Goal: Information Seeking & Learning: Learn about a topic

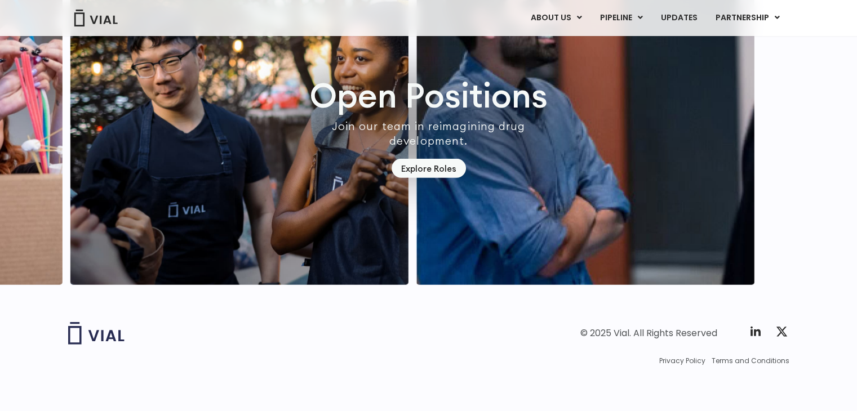
scroll to position [3224, 0]
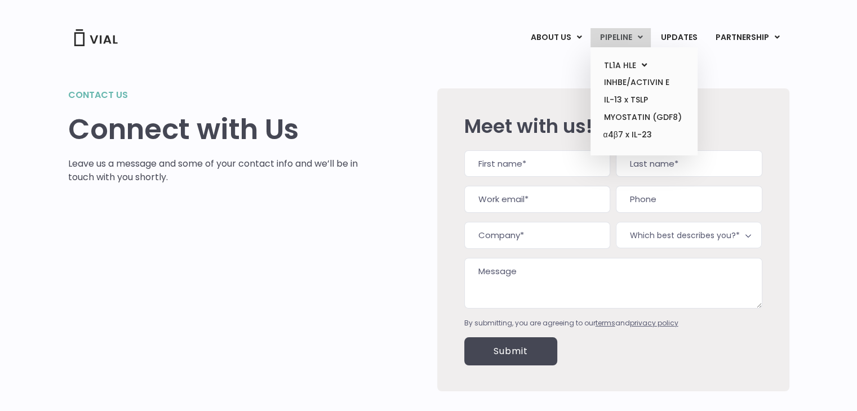
click at [604, 41] on link "PIPELINE" at bounding box center [620, 37] width 60 height 19
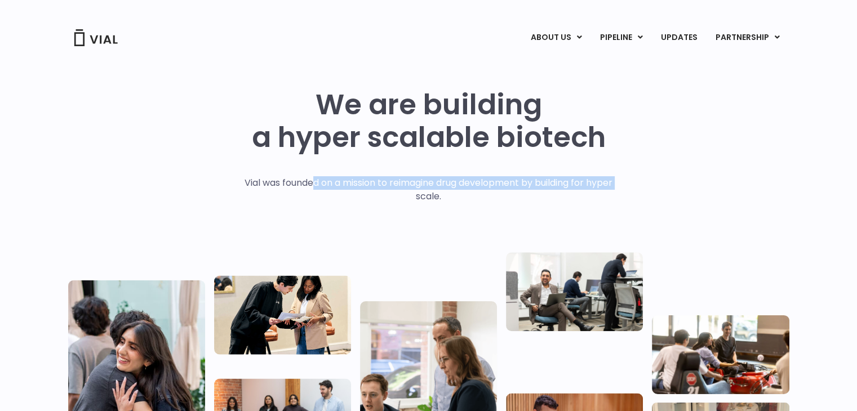
drag, startPoint x: 310, startPoint y: 176, endPoint x: 414, endPoint y: 193, distance: 105.0
click at [414, 193] on p "Vial was founded on a mission to reimagine drug development by building for hyp…" at bounding box center [428, 189] width 391 height 27
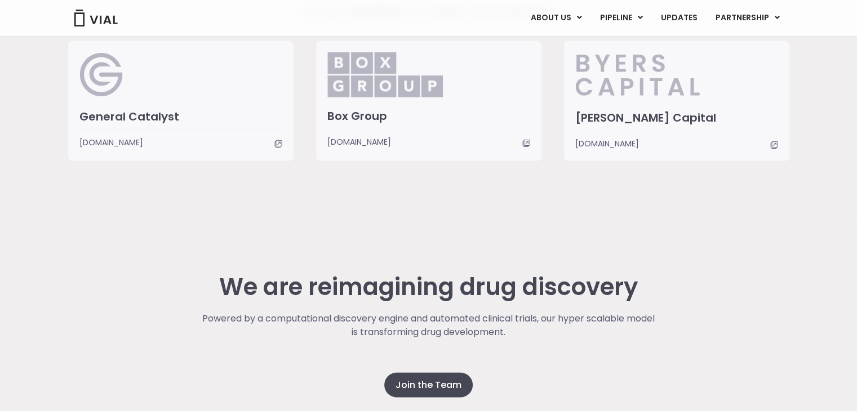
scroll to position [2872, 0]
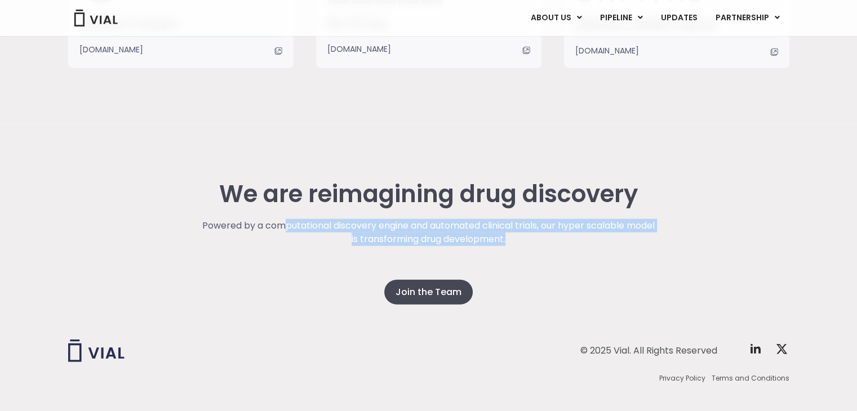
drag, startPoint x: 297, startPoint y: 231, endPoint x: 531, endPoint y: 238, distance: 233.3
click at [531, 238] on p "Powered by a computational discovery engine and automated clinical trials, our …" at bounding box center [429, 232] width 456 height 27
click at [537, 249] on div "Powered by a computational discovery engine and automated clinical trials, our …" at bounding box center [429, 249] width 456 height 61
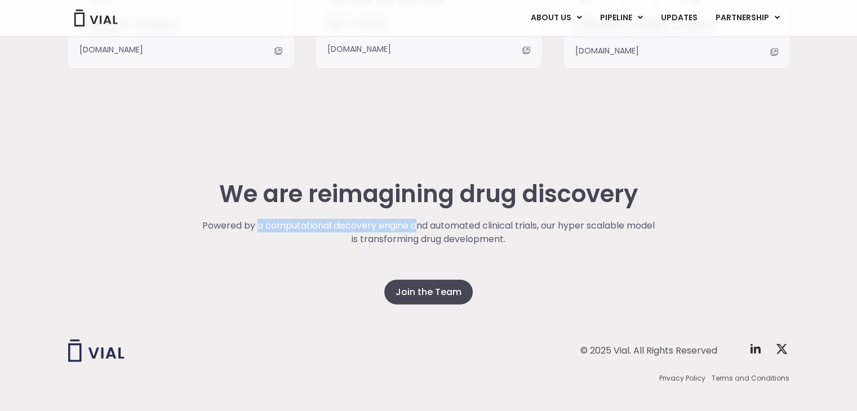
drag, startPoint x: 269, startPoint y: 226, endPoint x: 433, endPoint y: 229, distance: 163.4
click at [433, 229] on p "Powered by a computational discovery engine and automated clinical trials, our …" at bounding box center [429, 232] width 456 height 27
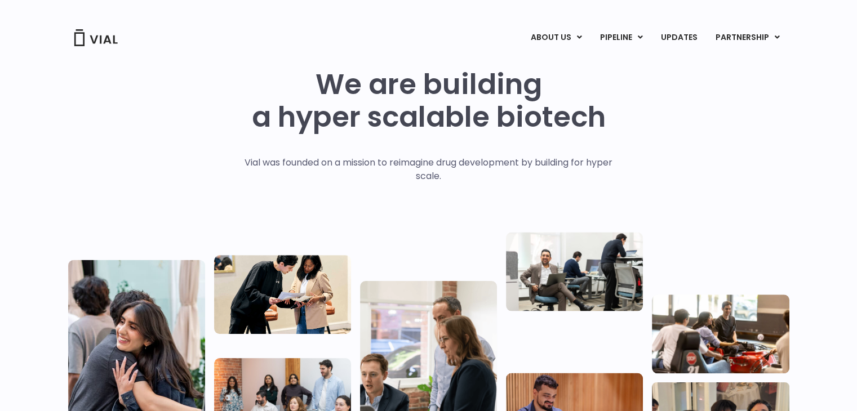
scroll to position [0, 0]
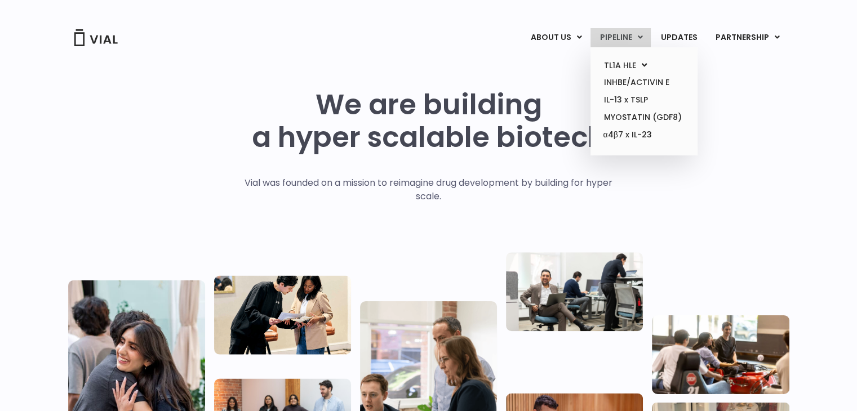
click at [621, 41] on link "PIPELINE" at bounding box center [620, 37] width 60 height 19
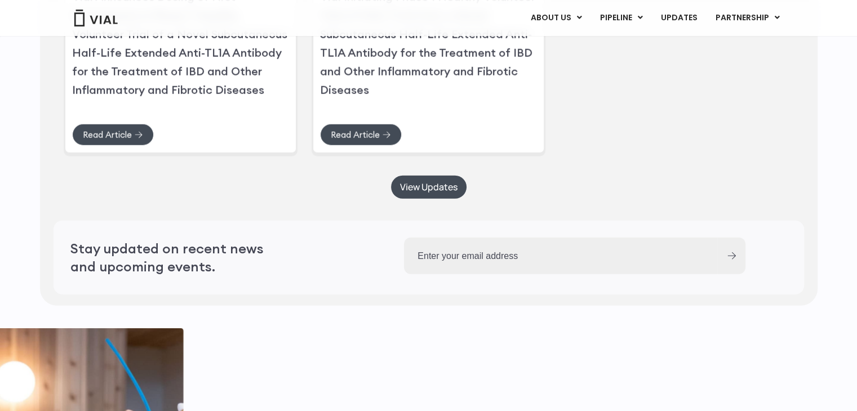
scroll to position [2821, 0]
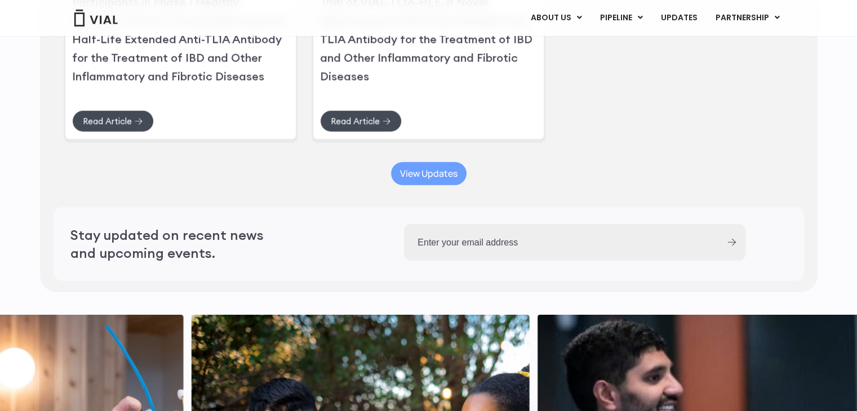
click at [426, 178] on span "View Updates" at bounding box center [428, 174] width 57 height 8
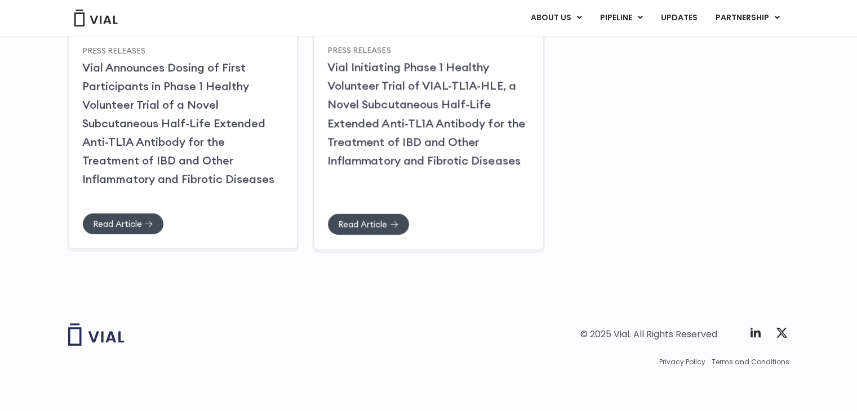
click at [403, 128] on link "Vial Initiating Phase 1 Healthy Volunteer Trial of VIAL-TL1A-HLE, a Novel Subcu…" at bounding box center [426, 114] width 198 height 108
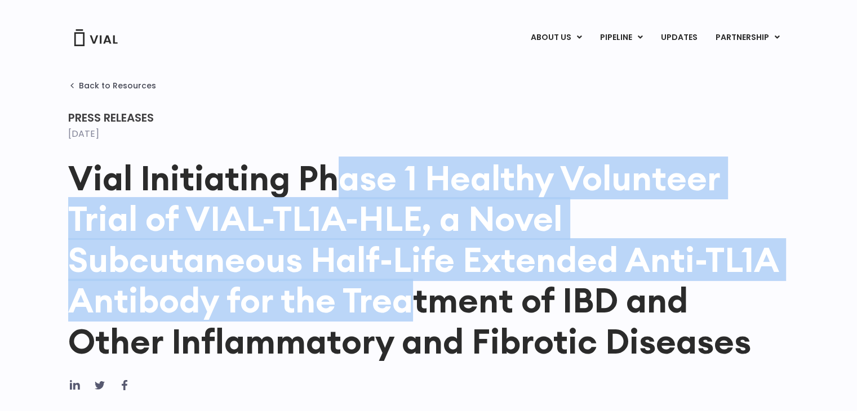
drag, startPoint x: 0, startPoint y: 0, endPoint x: 404, endPoint y: 288, distance: 496.7
click at [404, 288] on h1 "Vial Initiating Phase 1 Healthy Volunteer Trial of VIAL-TL1A-HLE, a Novel Subcu…" at bounding box center [428, 260] width 721 height 204
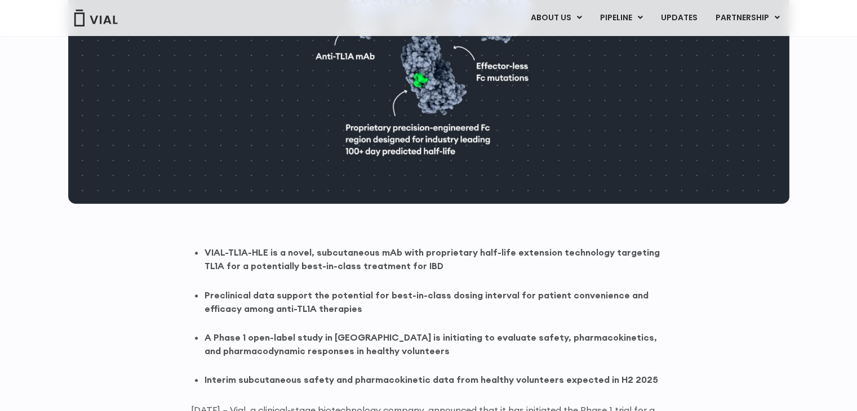
scroll to position [676, 0]
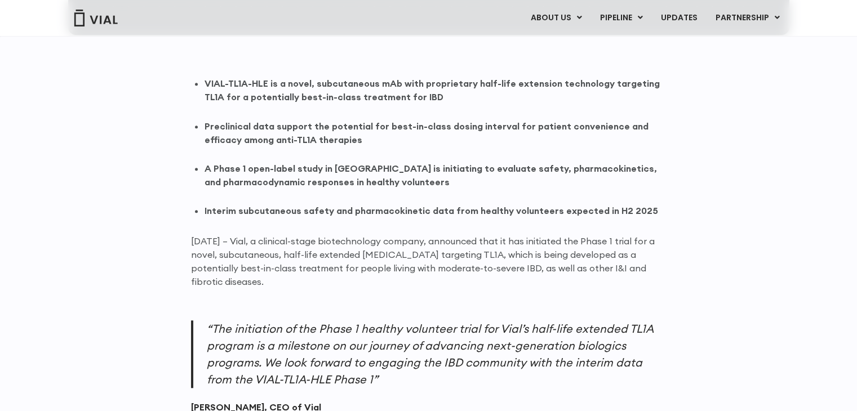
drag, startPoint x: 302, startPoint y: 113, endPoint x: 350, endPoint y: 284, distance: 178.3
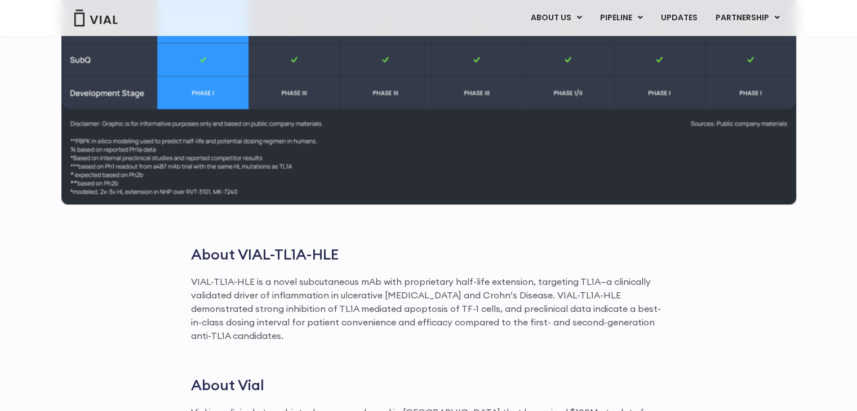
scroll to position [1577, 0]
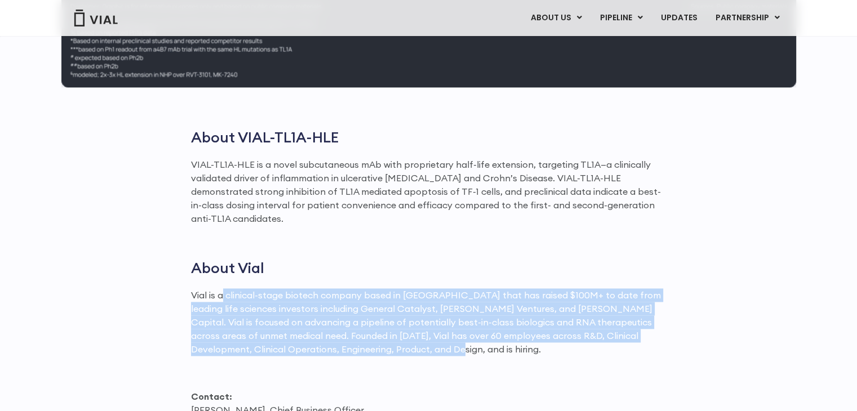
drag, startPoint x: 224, startPoint y: 276, endPoint x: 407, endPoint y: 330, distance: 190.3
click at [407, 330] on p "Vial is a clinical-stage biotech company based in San Francisco that has raised…" at bounding box center [428, 322] width 475 height 68
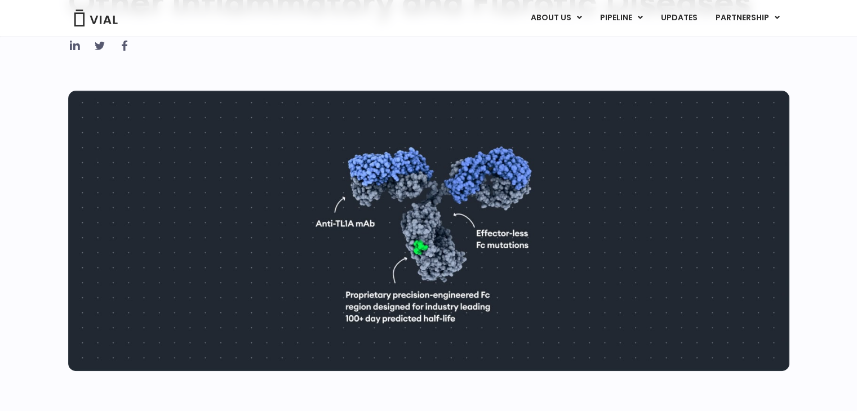
scroll to position [0, 0]
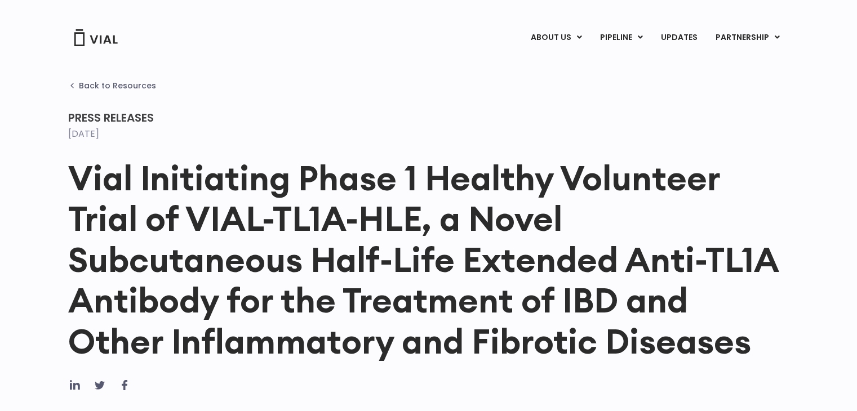
click at [98, 89] on span "Back to Resources" at bounding box center [117, 85] width 77 height 9
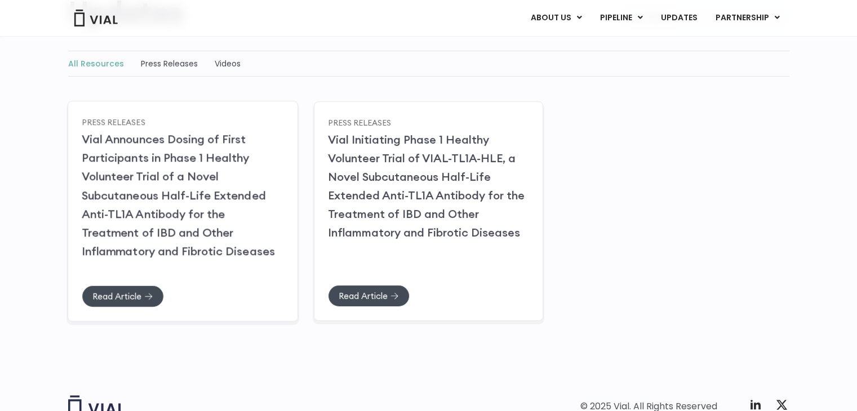
scroll to position [169, 0]
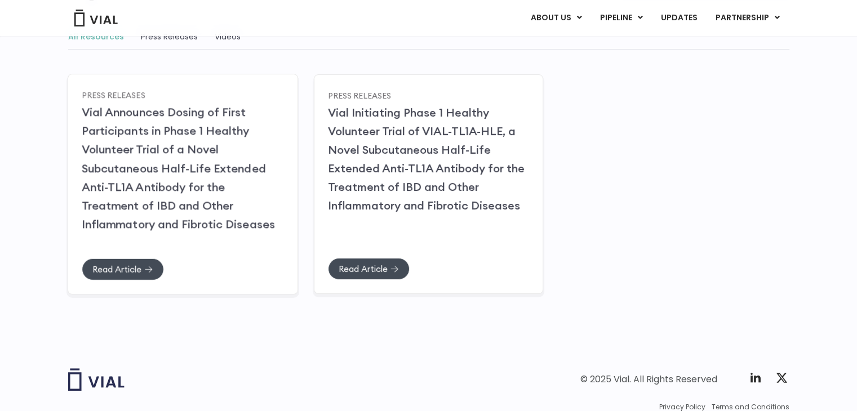
click at [237, 268] on div "Read Article" at bounding box center [183, 269] width 202 height 22
click at [194, 119] on h2 "Vial Announces Dosing of First Participants in Phase 1 Healthy Volunteer Trial …" at bounding box center [183, 168] width 202 height 131
click at [153, 267] on link "Read Article" at bounding box center [123, 269] width 82 height 22
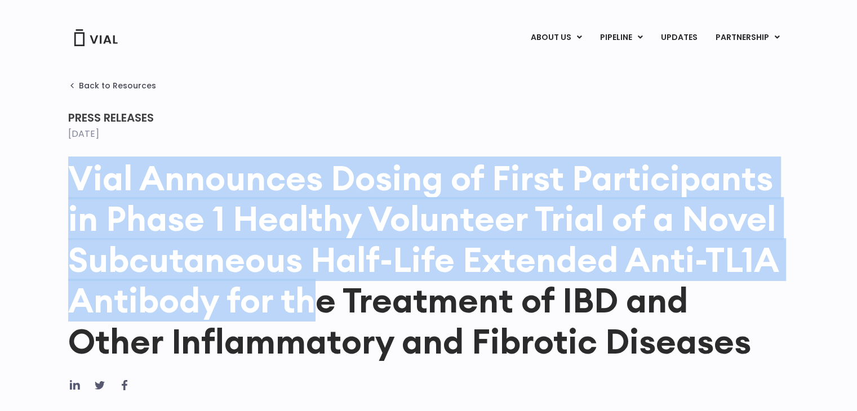
drag, startPoint x: 261, startPoint y: 133, endPoint x: 313, endPoint y: 305, distance: 178.7
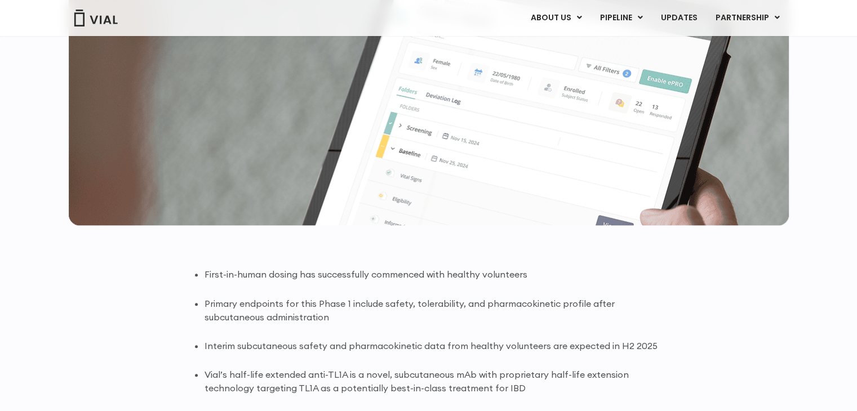
scroll to position [563, 0]
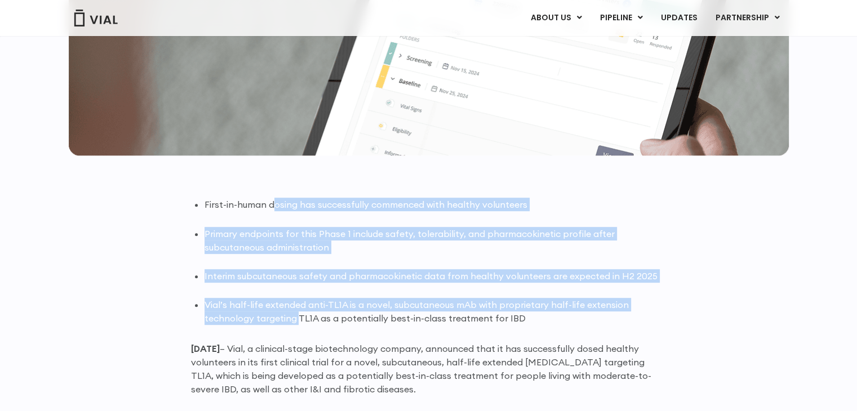
drag, startPoint x: 272, startPoint y: 201, endPoint x: 295, endPoint y: 319, distance: 120.5
click at [295, 319] on ul "First-in-human dosing has successfully commenced with healthy volunteers Primar…" at bounding box center [435, 261] width 462 height 127
click at [539, 29] on div "ABOUT US ABOUT US CAREERS CONTACT US PIPELINE TL1A HLE PHASE 2 INHBE/ACTIVIN E …" at bounding box center [427, 18] width 743 height 36
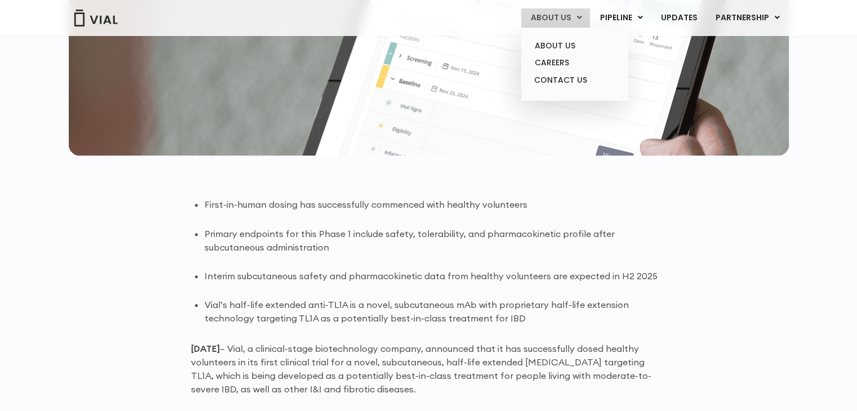
click at [546, 10] on link "ABOUT US" at bounding box center [555, 17] width 69 height 19
click at [546, 46] on link "ABOUT US" at bounding box center [574, 45] width 99 height 17
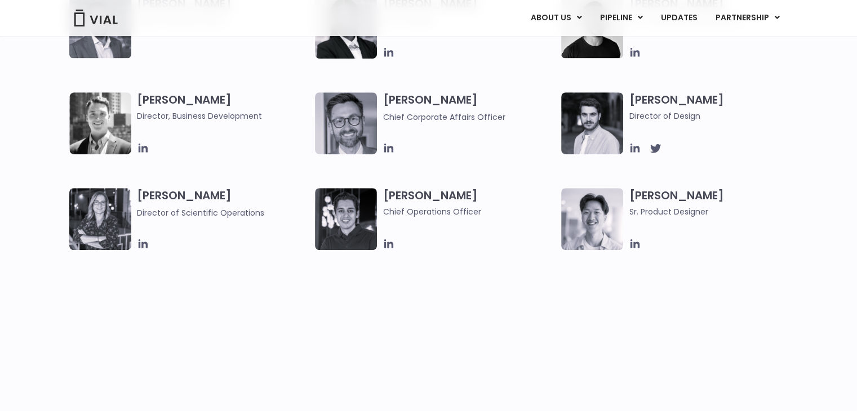
scroll to position [845, 0]
